Goal: Use online tool/utility: Utilize a website feature to perform a specific function

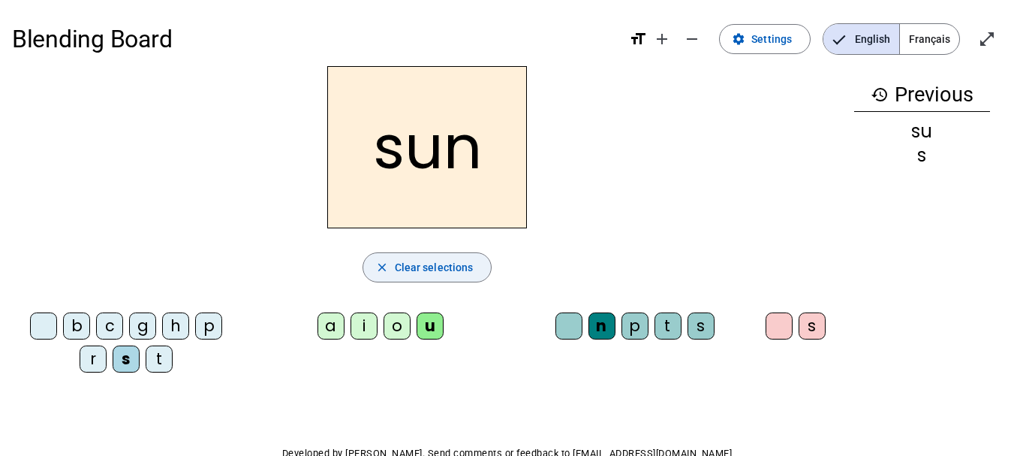
drag, startPoint x: 459, startPoint y: 272, endPoint x: 437, endPoint y: 263, distance: 23.6
click at [445, 266] on span "Clear selections" at bounding box center [434, 267] width 79 height 18
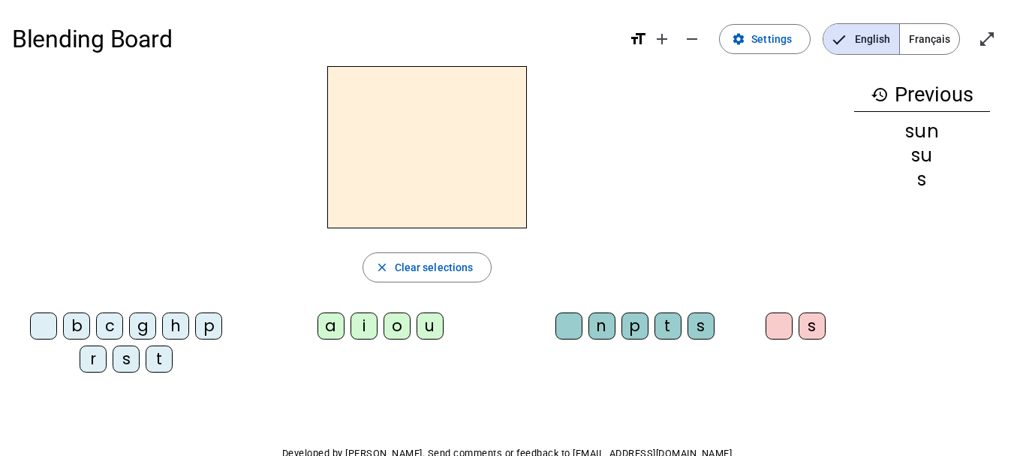
click at [119, 362] on div "s" at bounding box center [126, 358] width 27 height 27
click at [426, 329] on div "u" at bounding box center [430, 325] width 27 height 27
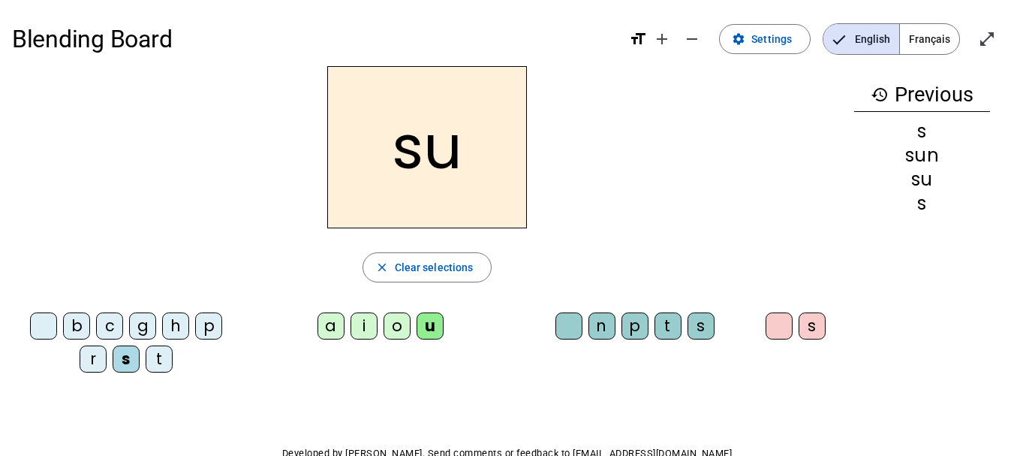
click at [603, 320] on div "n" at bounding box center [601, 325] width 27 height 27
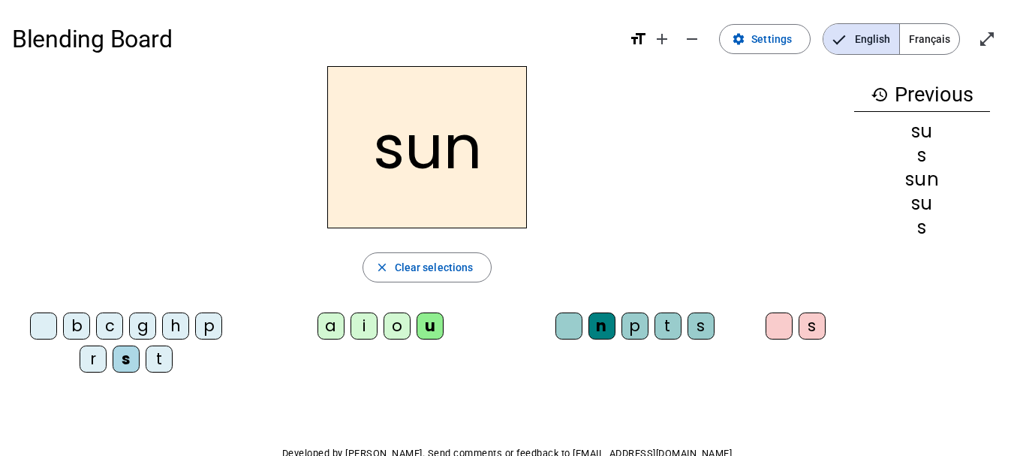
click at [99, 357] on div "r" at bounding box center [93, 358] width 27 height 27
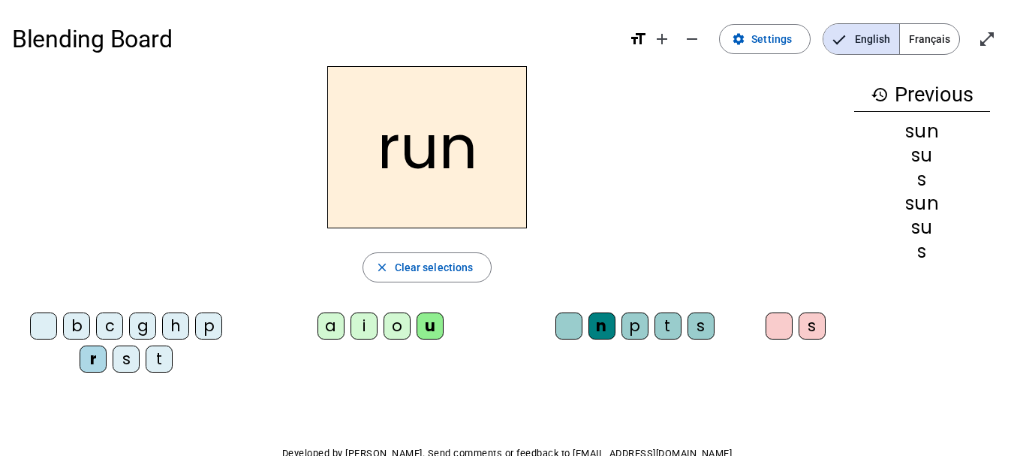
click at [78, 325] on div "b" at bounding box center [76, 325] width 27 height 27
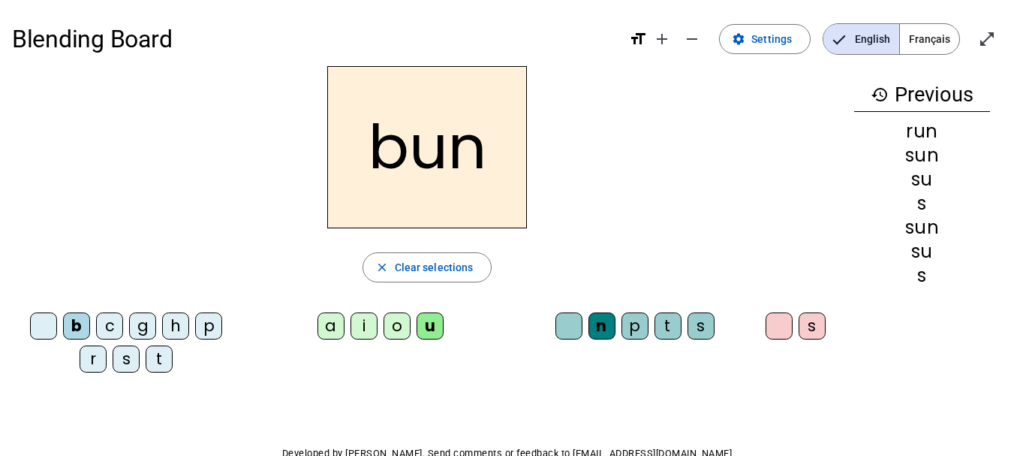
click at [672, 329] on div "t" at bounding box center [667, 325] width 27 height 27
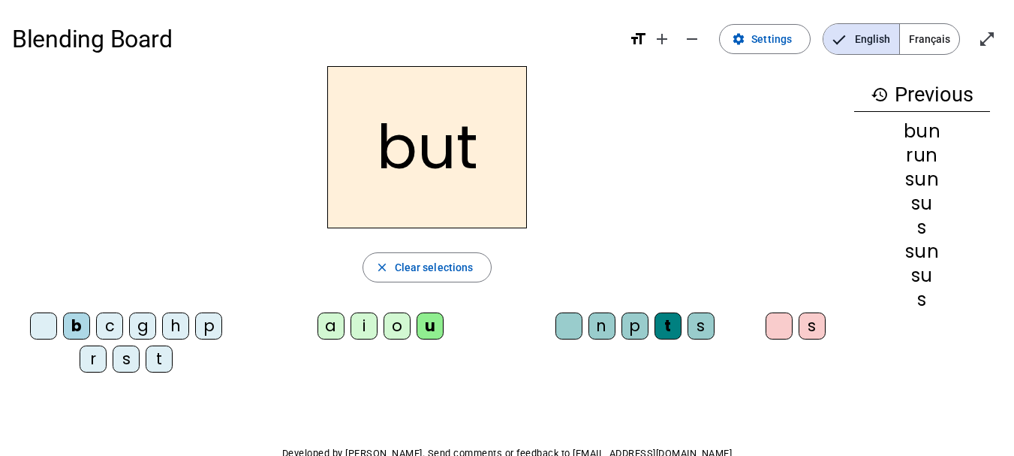
click at [702, 332] on div "s" at bounding box center [701, 325] width 27 height 27
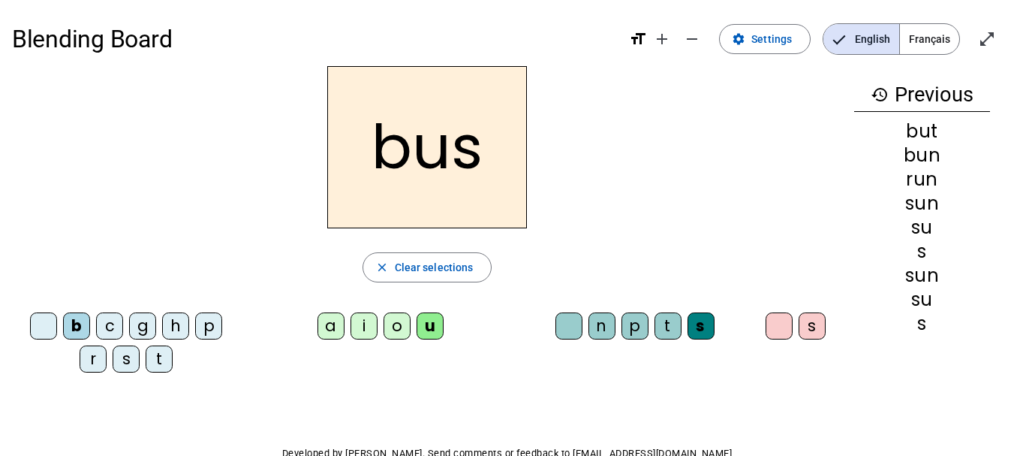
click at [52, 319] on div at bounding box center [43, 325] width 27 height 27
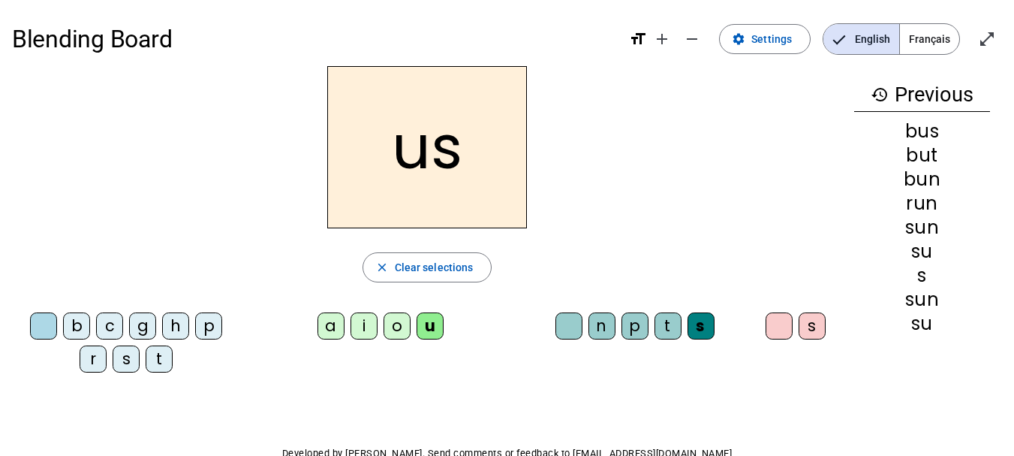
click at [638, 328] on div "p" at bounding box center [634, 325] width 27 height 27
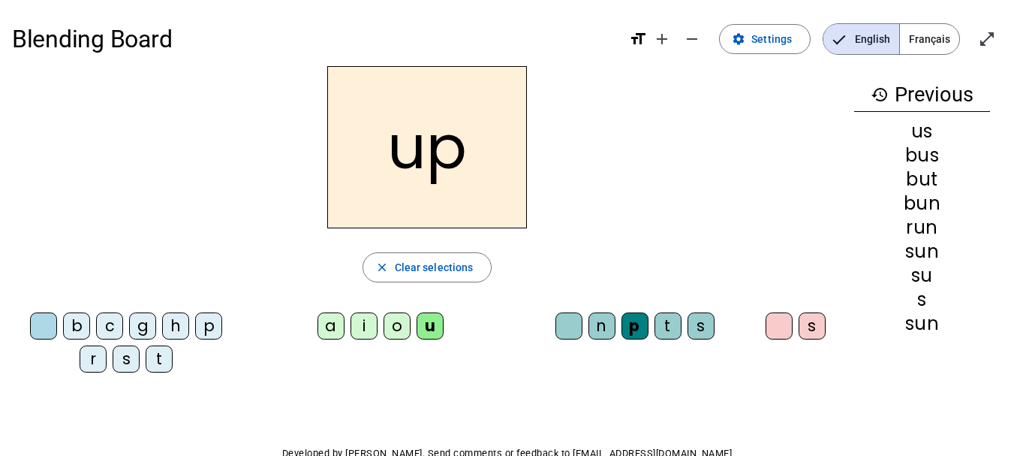
click at [114, 323] on div "c" at bounding box center [109, 325] width 27 height 27
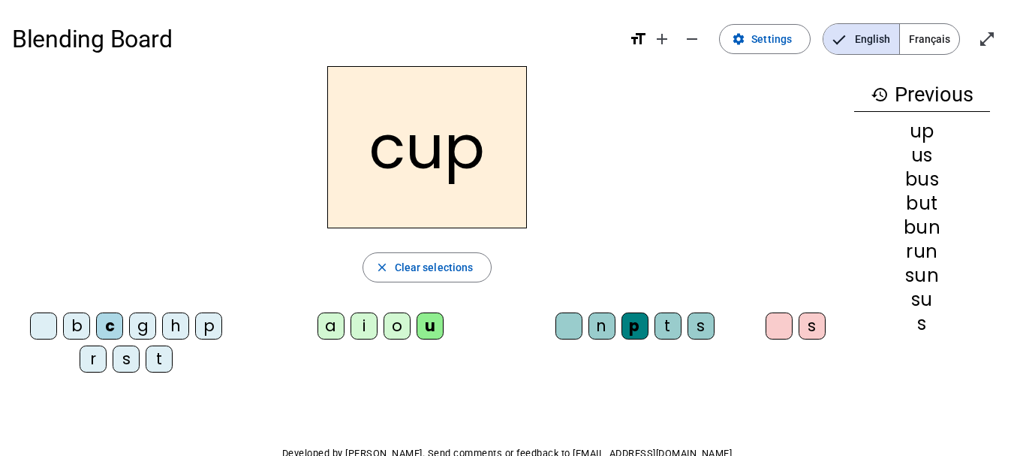
click at [666, 330] on div "t" at bounding box center [667, 325] width 27 height 27
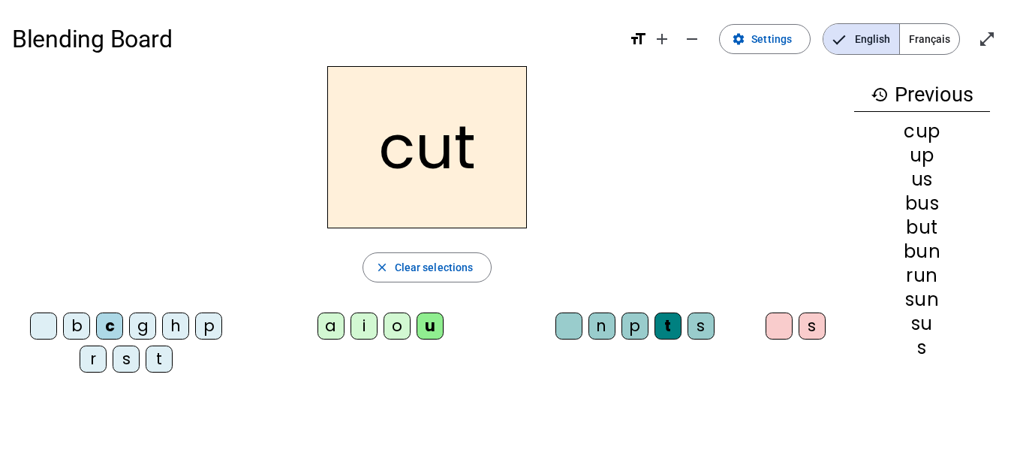
click at [405, 330] on div "o" at bounding box center [397, 325] width 27 height 27
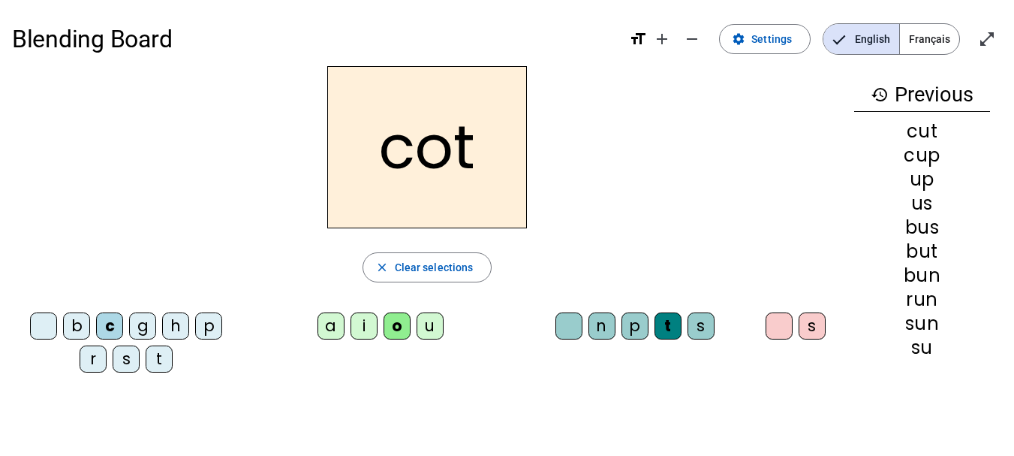
click at [141, 322] on div "g" at bounding box center [142, 325] width 27 height 27
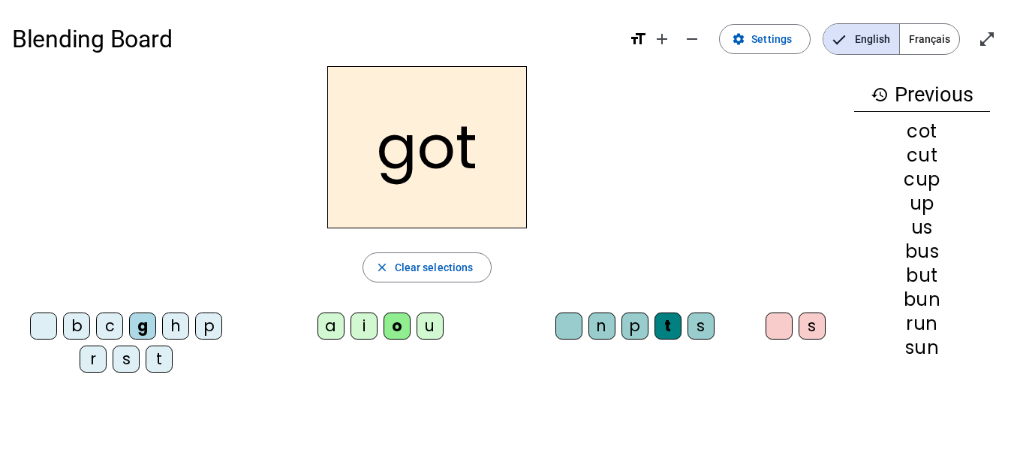
click at [218, 326] on div "p" at bounding box center [208, 325] width 27 height 27
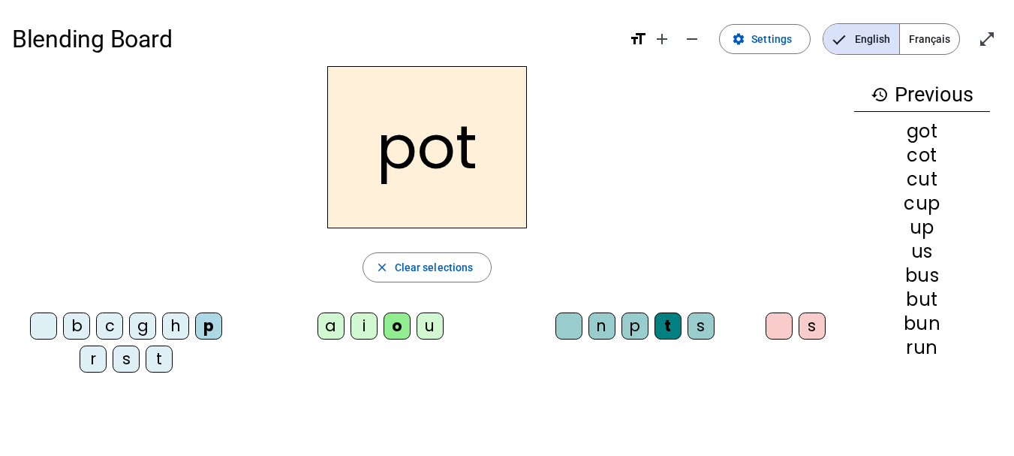
click at [362, 329] on div "i" at bounding box center [364, 325] width 27 height 27
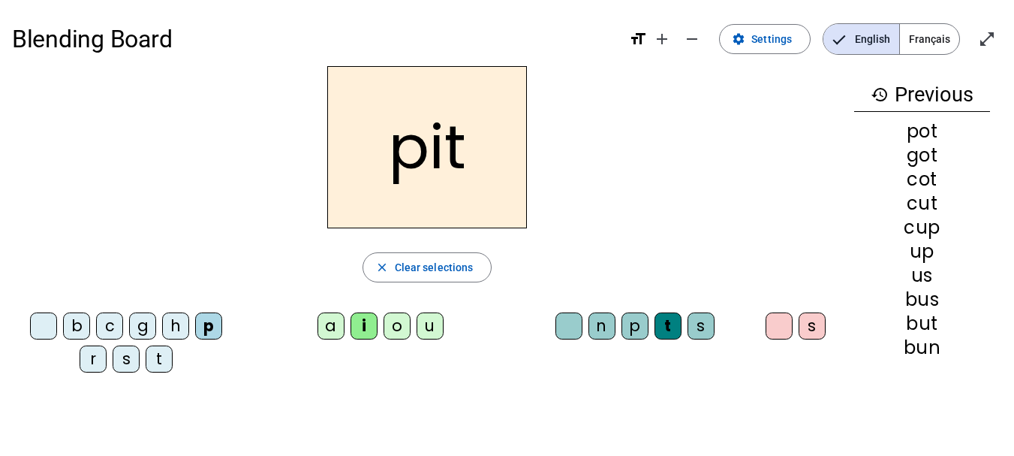
click at [180, 325] on div "h" at bounding box center [175, 325] width 27 height 27
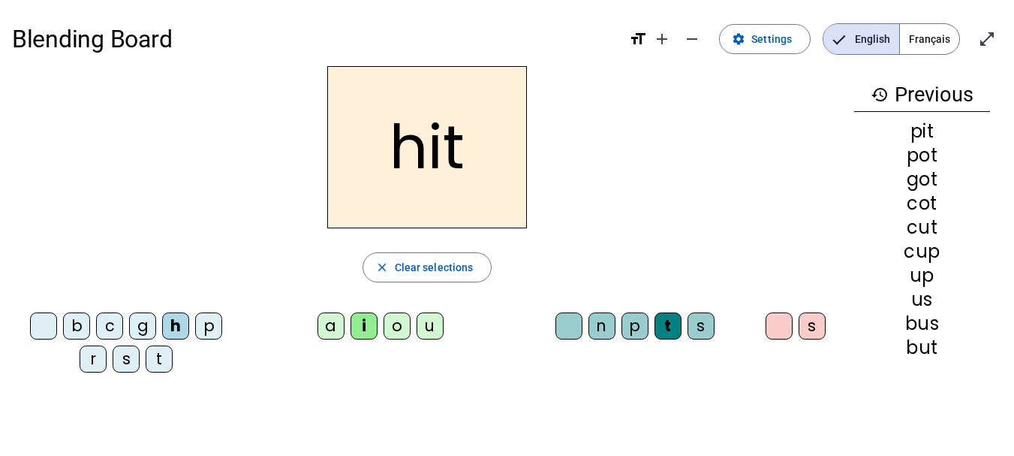
click at [641, 326] on div "p" at bounding box center [634, 325] width 27 height 27
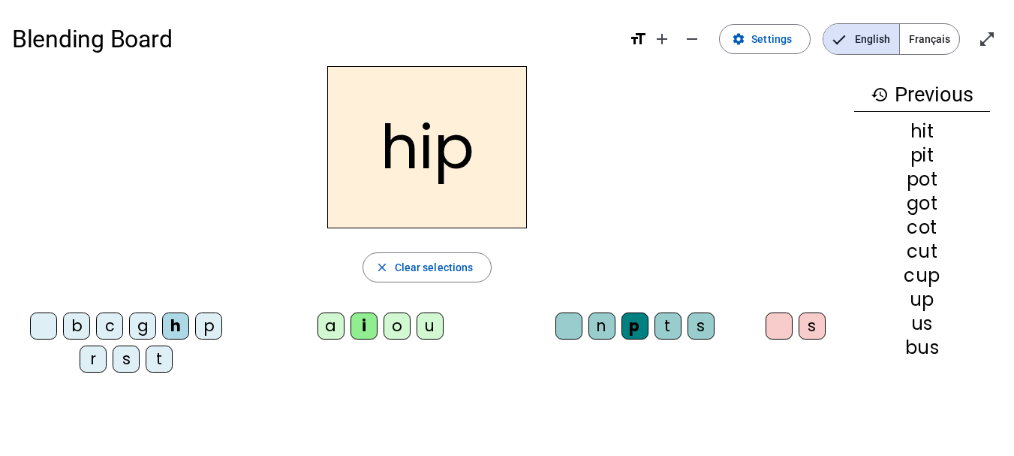
click at [157, 356] on div "t" at bounding box center [159, 358] width 27 height 27
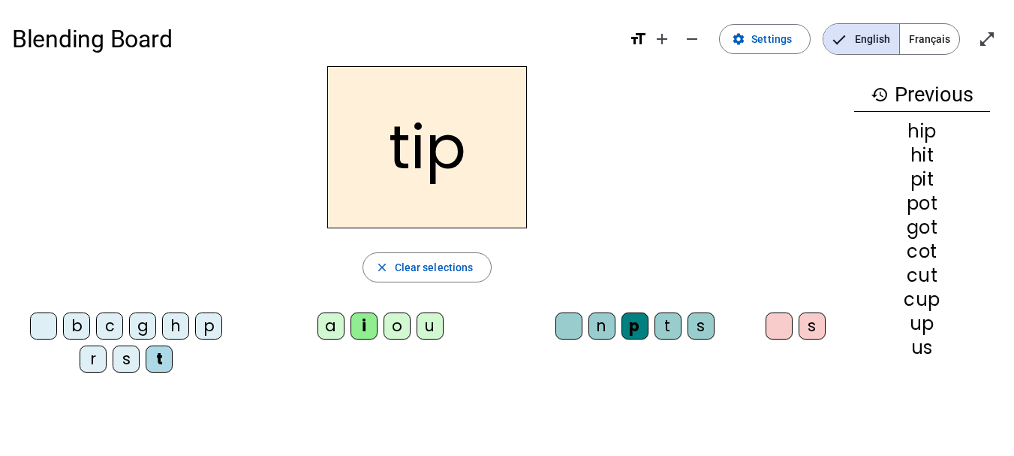
click at [332, 334] on div "a" at bounding box center [330, 325] width 27 height 27
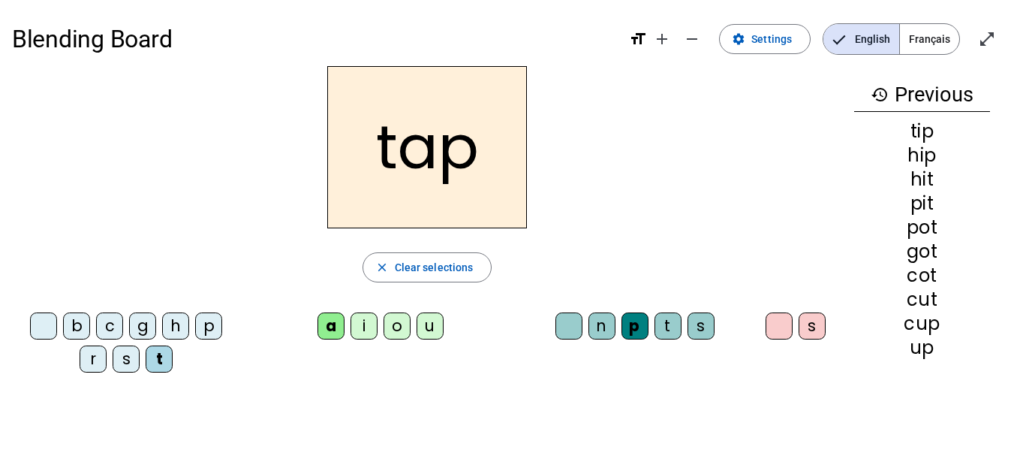
click at [807, 325] on div "s" at bounding box center [812, 325] width 27 height 27
